Goal: Information Seeking & Learning: Learn about a topic

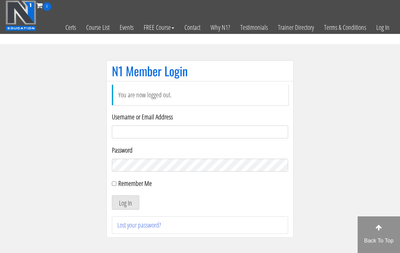
scroll to position [66, 0]
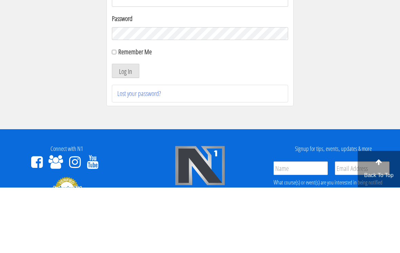
click at [116, 119] on input "Remember Me" at bounding box center [114, 118] width 4 height 4
checkbox input "true"
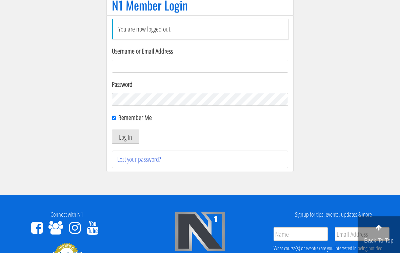
click at [175, 68] on input "Username or Email Address" at bounding box center [200, 66] width 176 height 13
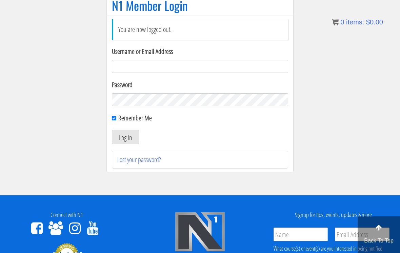
type input "Kedarkokil10@gmail.com"
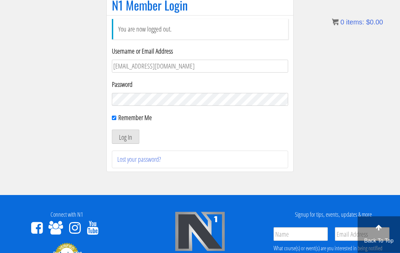
click at [136, 138] on button "Log In" at bounding box center [125, 137] width 27 height 14
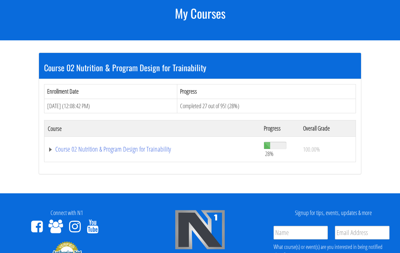
scroll to position [73, 0]
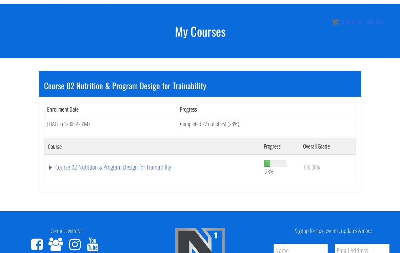
click at [158, 171] on link "Course 02 Nutrition & Program Design for Trainability" at bounding box center [152, 167] width 209 height 7
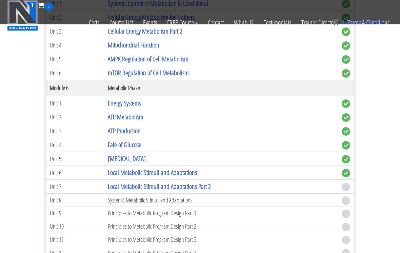
scroll to position [505, 0]
click at [211, 189] on link "Local Metabolic Stimuli and Adaptations Part 2" at bounding box center [159, 186] width 103 height 9
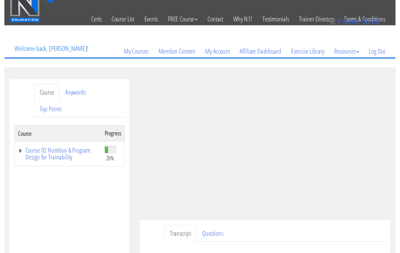
scroll to position [20, 0]
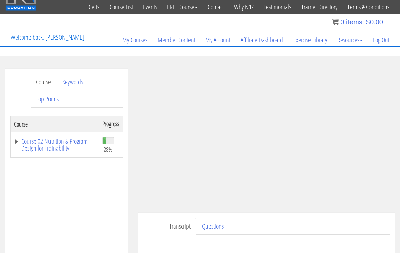
click at [381, 47] on link "Log Out" at bounding box center [381, 40] width 27 height 33
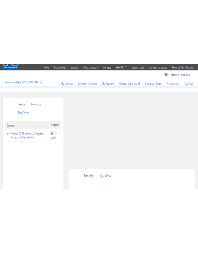
scroll to position [0, 0]
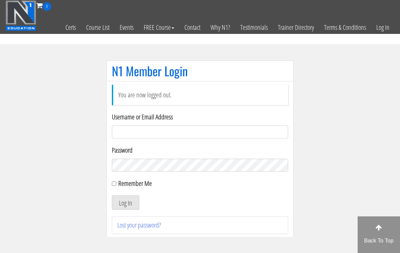
scroll to position [65, 0]
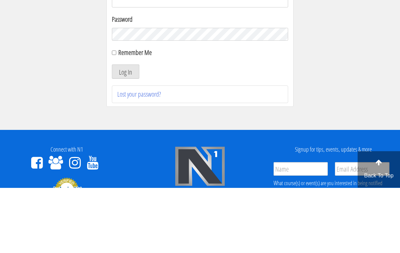
type input "[EMAIL_ADDRESS][DOMAIN_NAME]"
click at [126, 137] on button "Log In" at bounding box center [125, 137] width 27 height 14
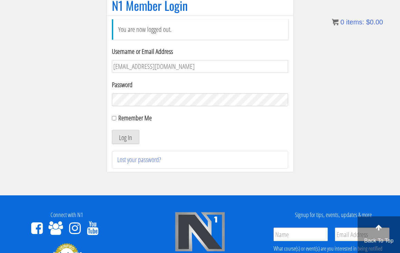
click at [119, 118] on label "Remember Me" at bounding box center [135, 117] width 34 height 9
click at [116, 118] on input "Remember Me" at bounding box center [114, 118] width 4 height 4
click at [113, 120] on input "Remember Me" at bounding box center [114, 118] width 4 height 4
checkbox input "true"
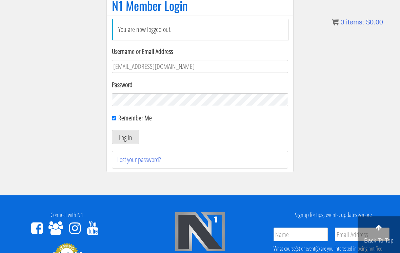
click at [132, 137] on button "Log In" at bounding box center [125, 137] width 27 height 14
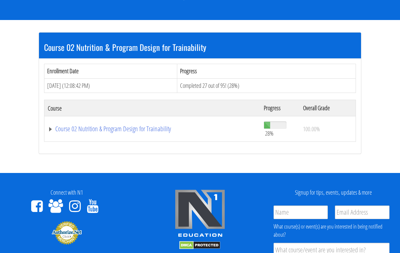
scroll to position [111, 0]
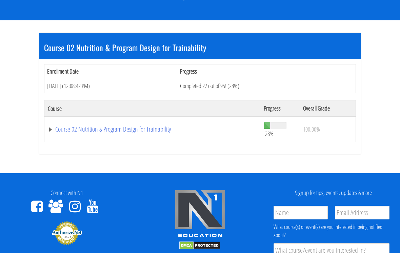
click at [66, 128] on link "Course 02 Nutrition & Program Design for Trainability" at bounding box center [152, 129] width 209 height 7
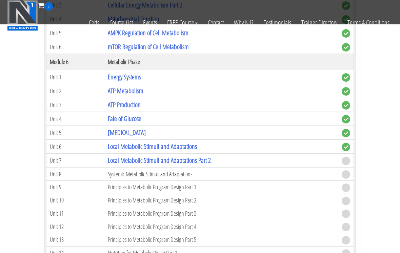
scroll to position [532, 0]
click at [108, 162] on link "Local Metabolic Stimuli and Adaptations Part 2" at bounding box center [159, 160] width 103 height 9
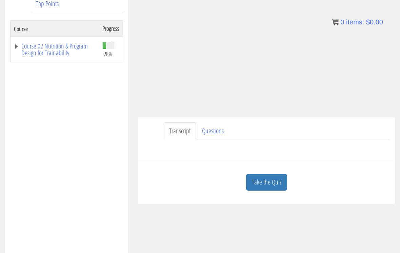
scroll to position [129, 0]
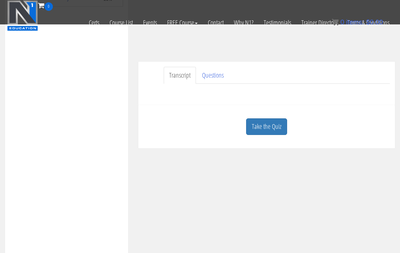
click at [275, 169] on div "Course Keywords Top Points Course Progress Course 02 Nutrition & Program Design…" at bounding box center [200, 118] width 400 height 400
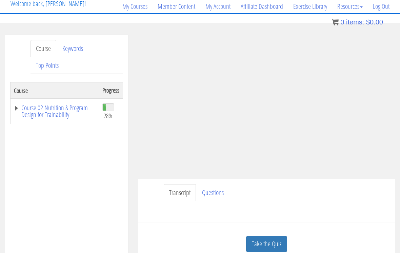
scroll to position [53, 0]
click at [271, 243] on link "Take the Quiz" at bounding box center [266, 244] width 41 height 17
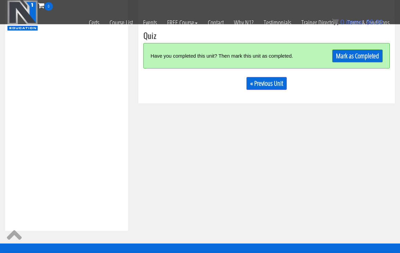
scroll to position [192, 0]
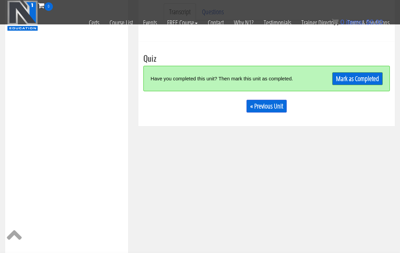
click at [374, 76] on link "Mark as Completed" at bounding box center [357, 78] width 51 height 13
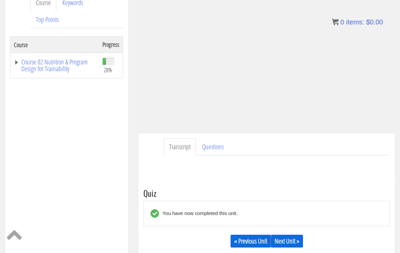
click at [226, 148] on link "Questions" at bounding box center [213, 147] width 33 height 17
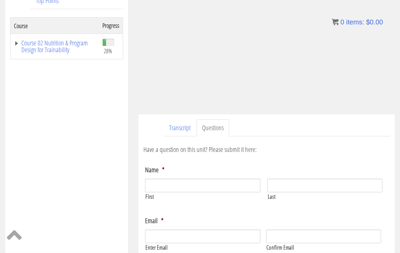
scroll to position [119, 0]
click at [182, 129] on link "Transcript" at bounding box center [180, 127] width 32 height 17
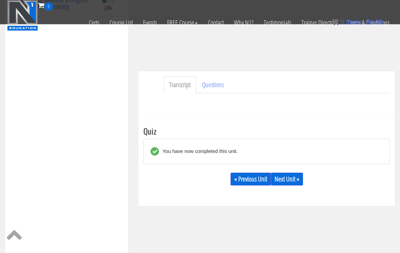
scroll to position [119, 0]
click at [294, 179] on link "Next Unit »" at bounding box center [287, 179] width 32 height 13
